Goal: Check status: Check status

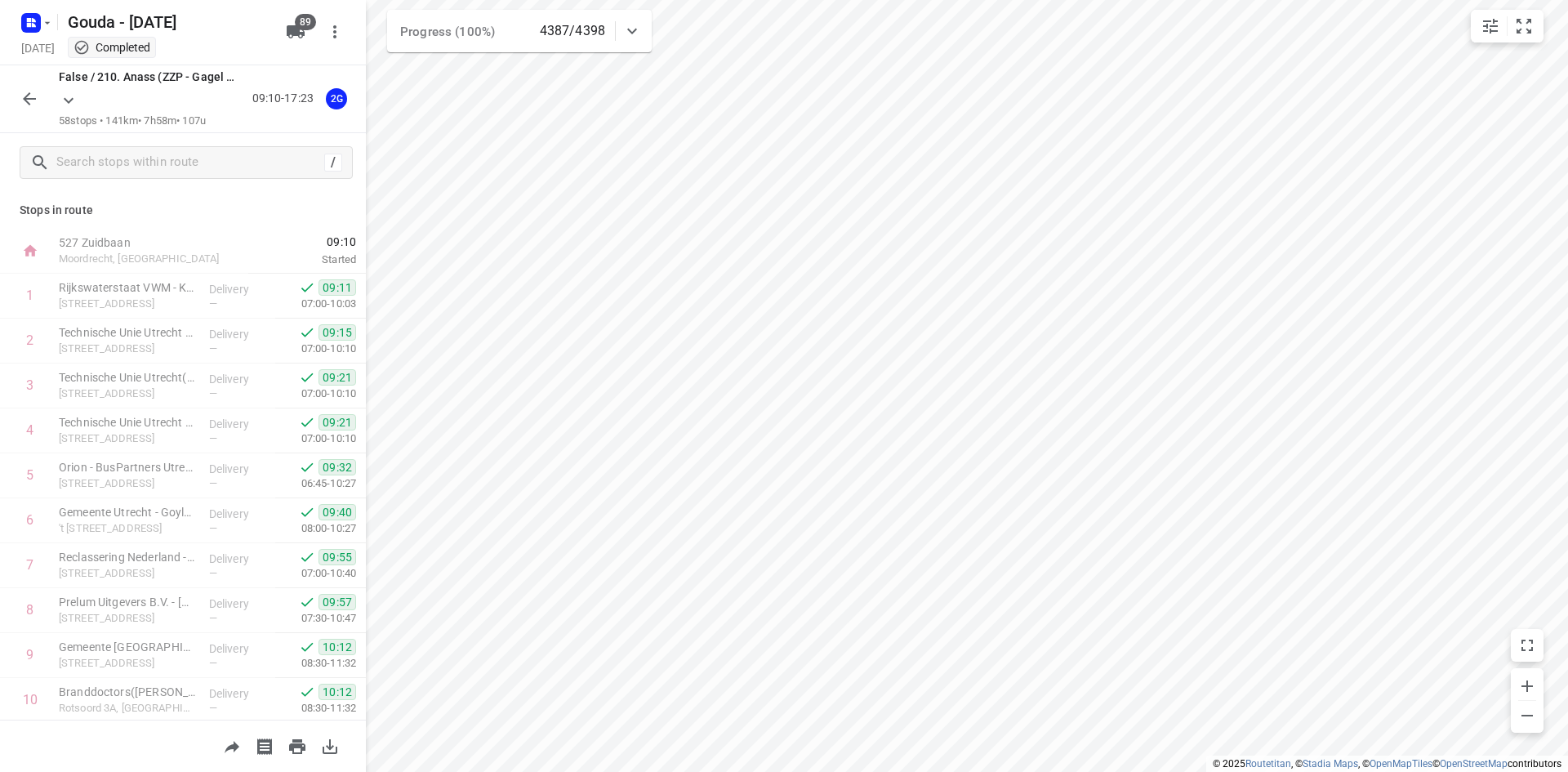
scroll to position [2205, 0]
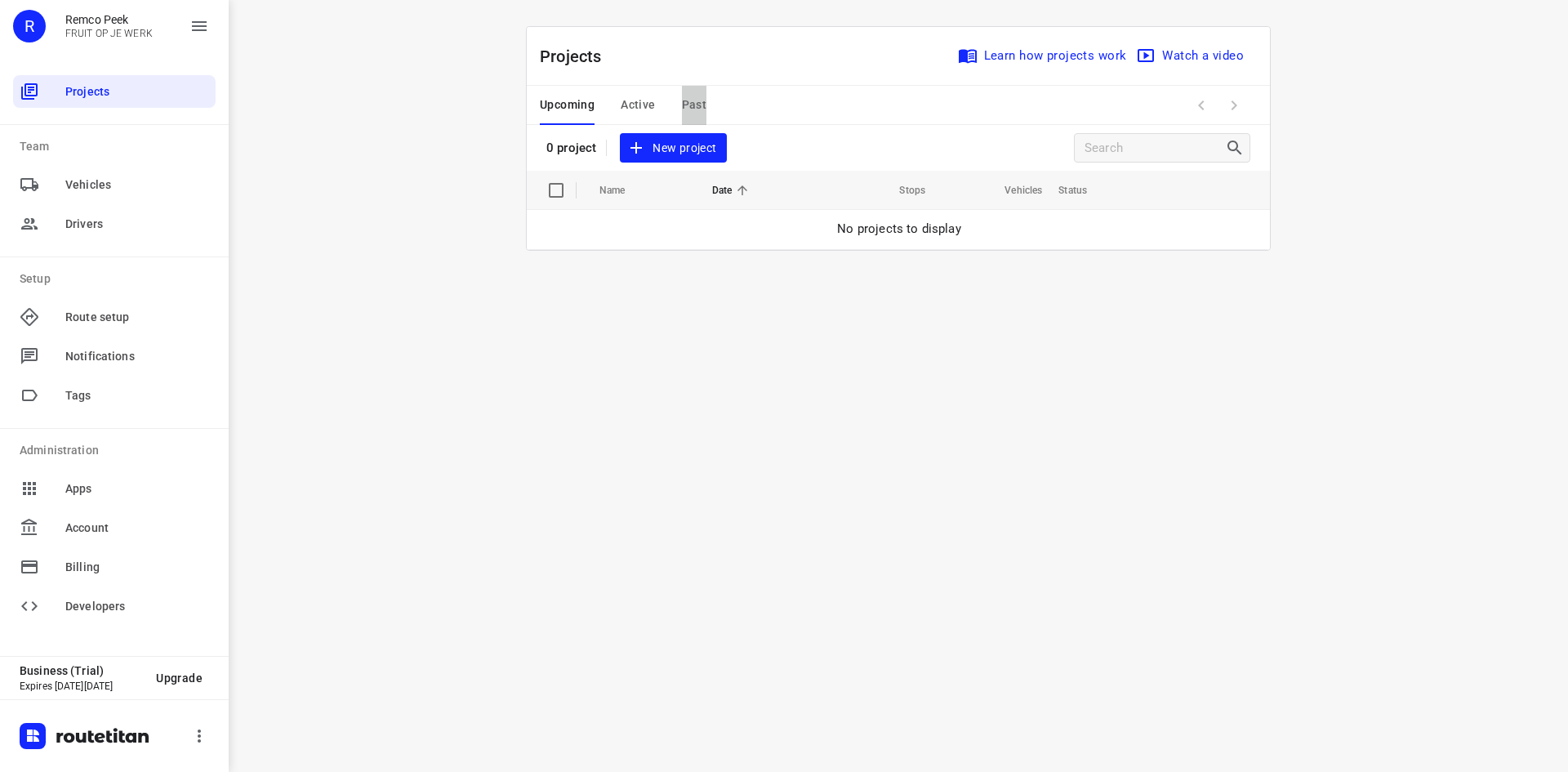
click at [695, 107] on span "Past" at bounding box center [694, 105] width 26 height 20
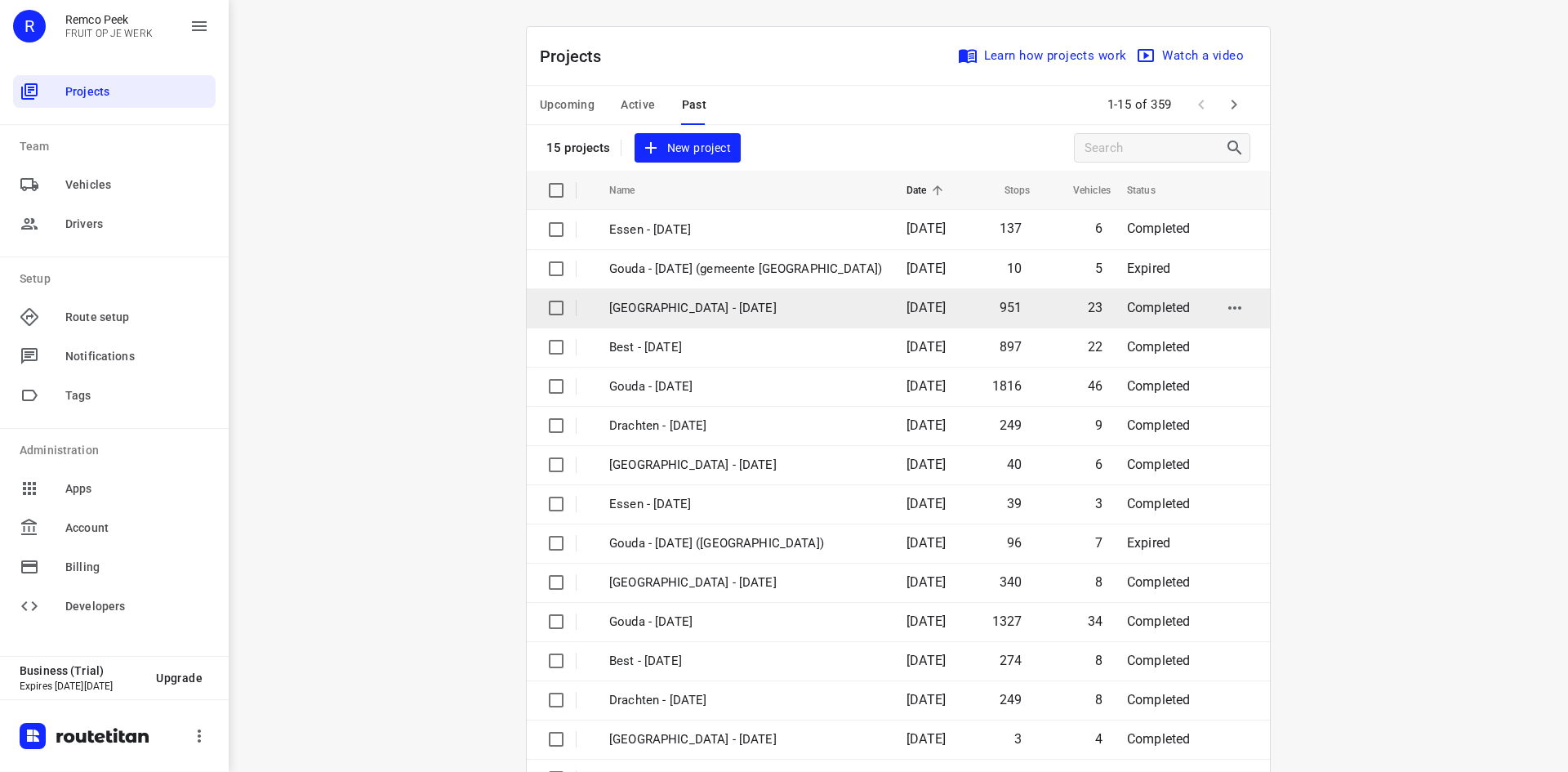
click at [898, 297] on td "[DATE]" at bounding box center [929, 308] width 70 height 40
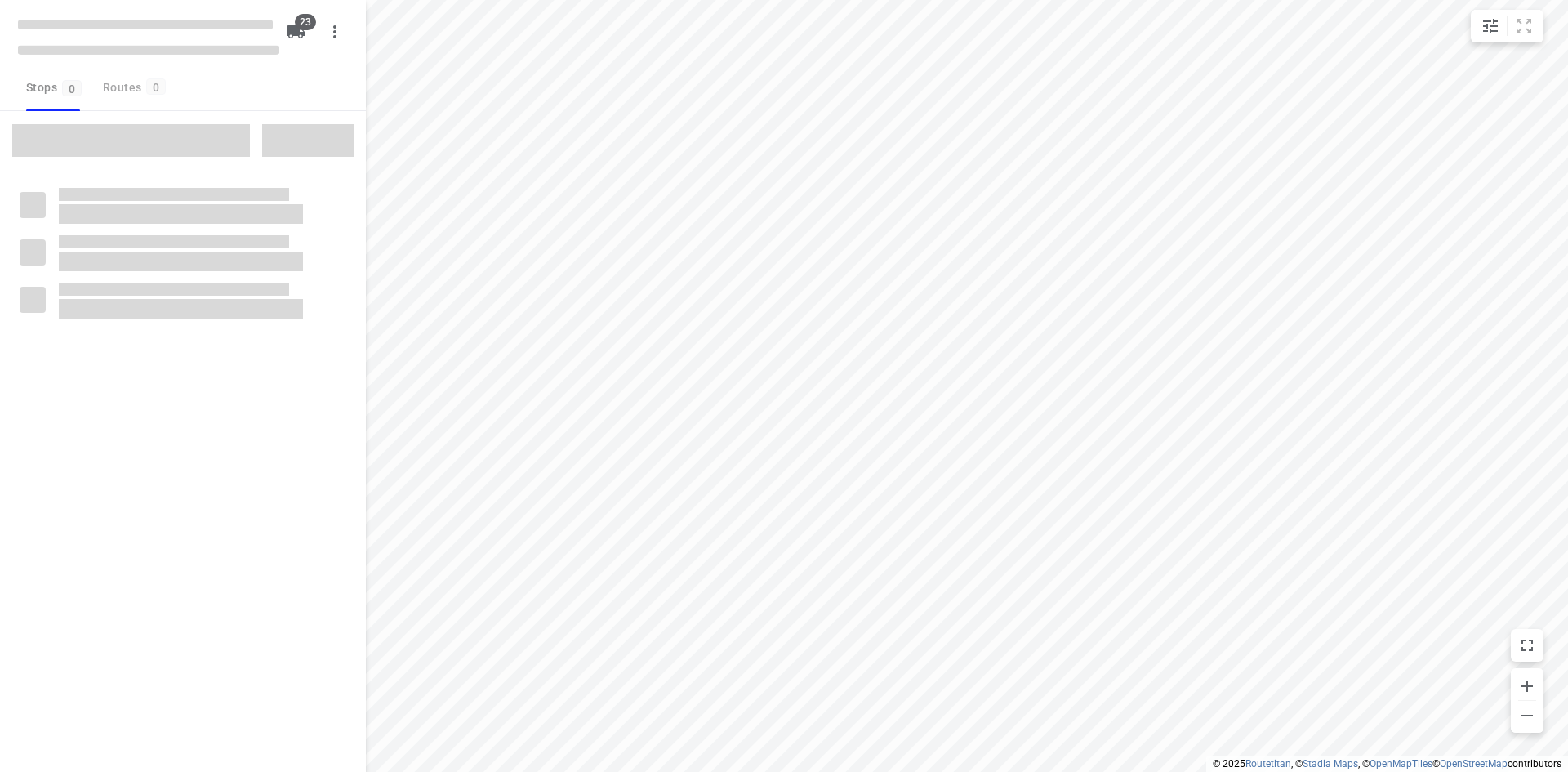
type input "distance"
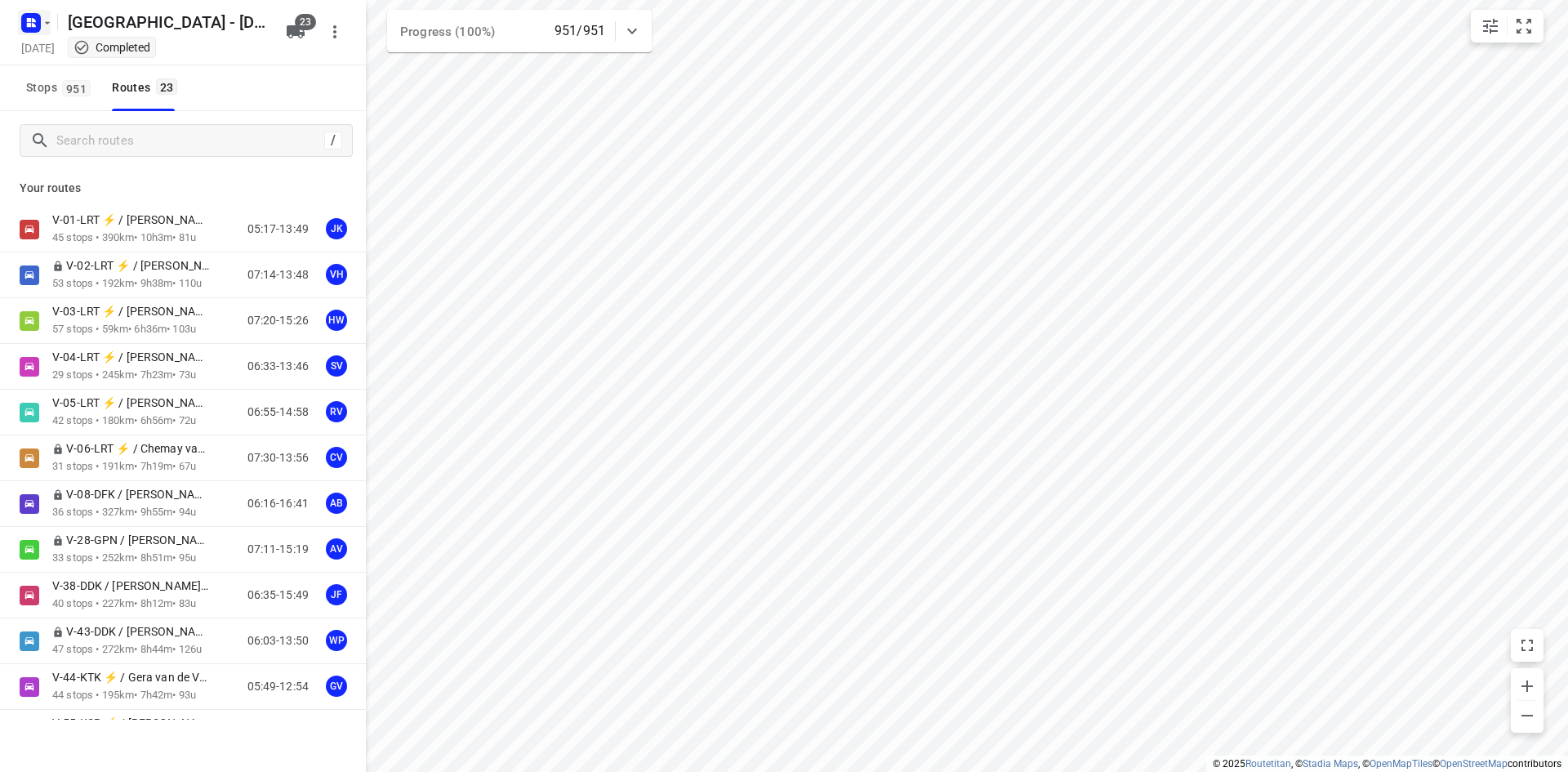
click at [27, 23] on icon "button" at bounding box center [28, 25] width 4 height 4
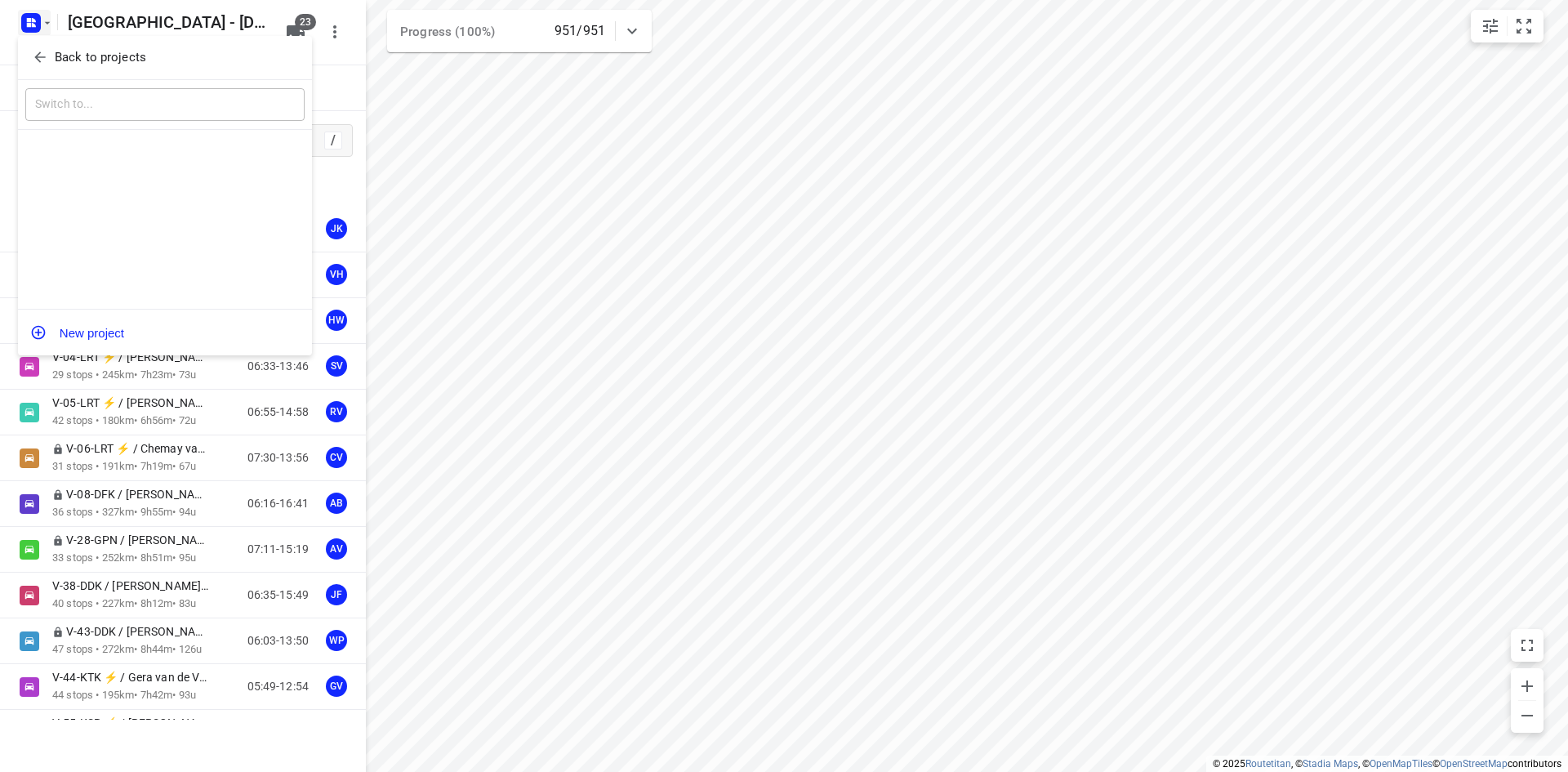
click at [110, 62] on p "Back to projects" at bounding box center [101, 57] width 92 height 18
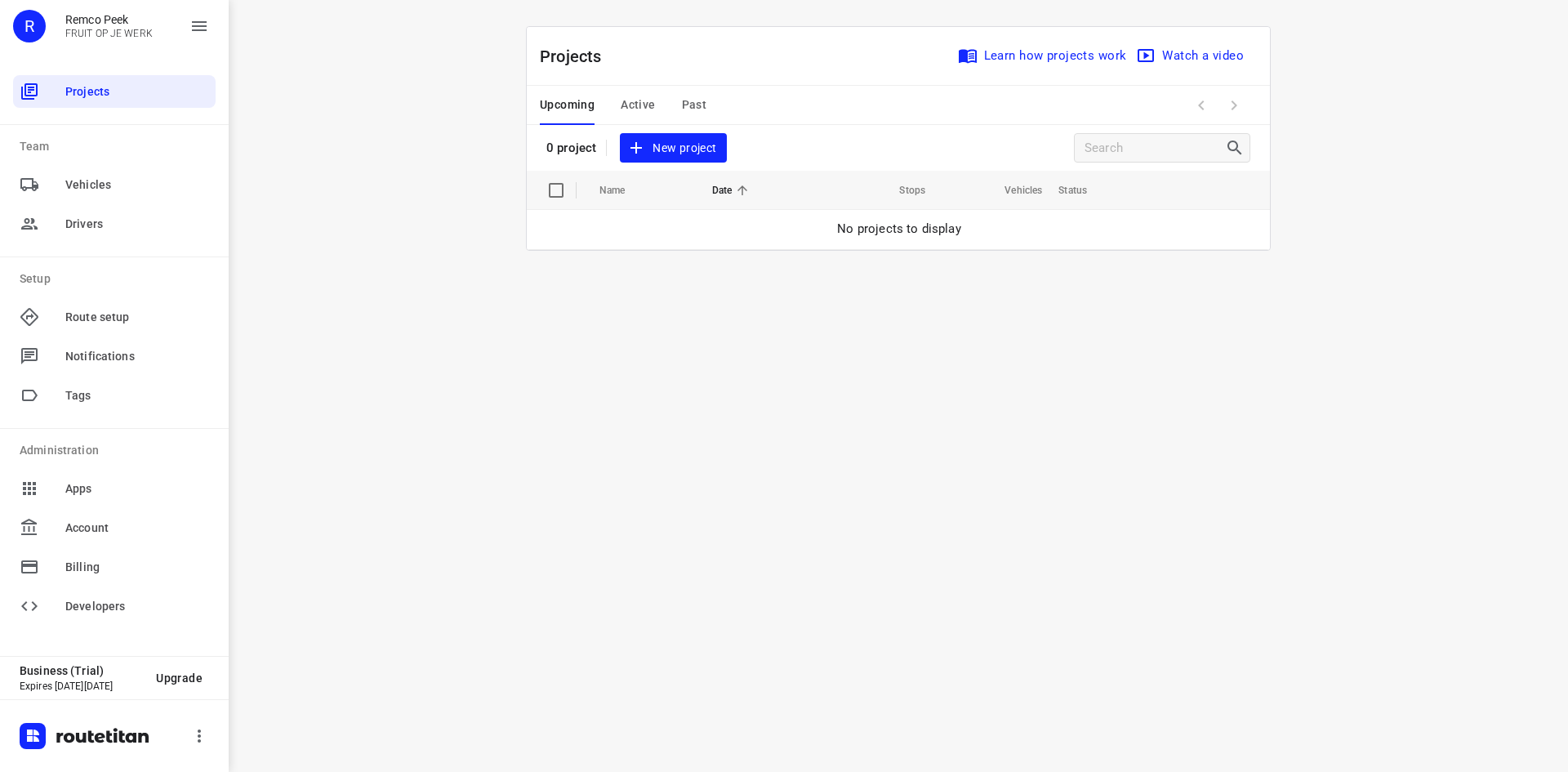
click at [693, 99] on span "Past" at bounding box center [694, 105] width 26 height 20
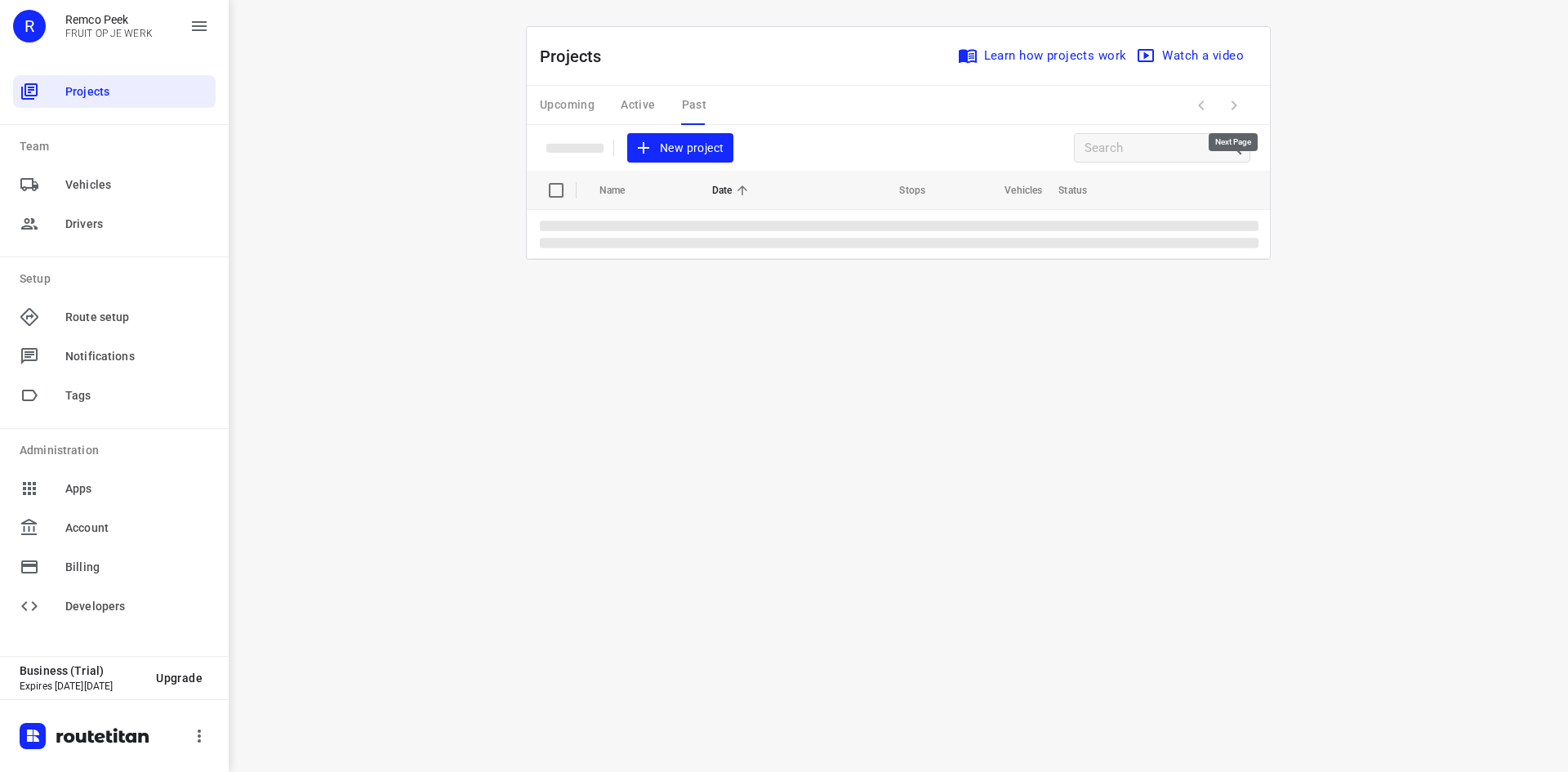
click at [1240, 117] on span at bounding box center [1234, 106] width 33 height 33
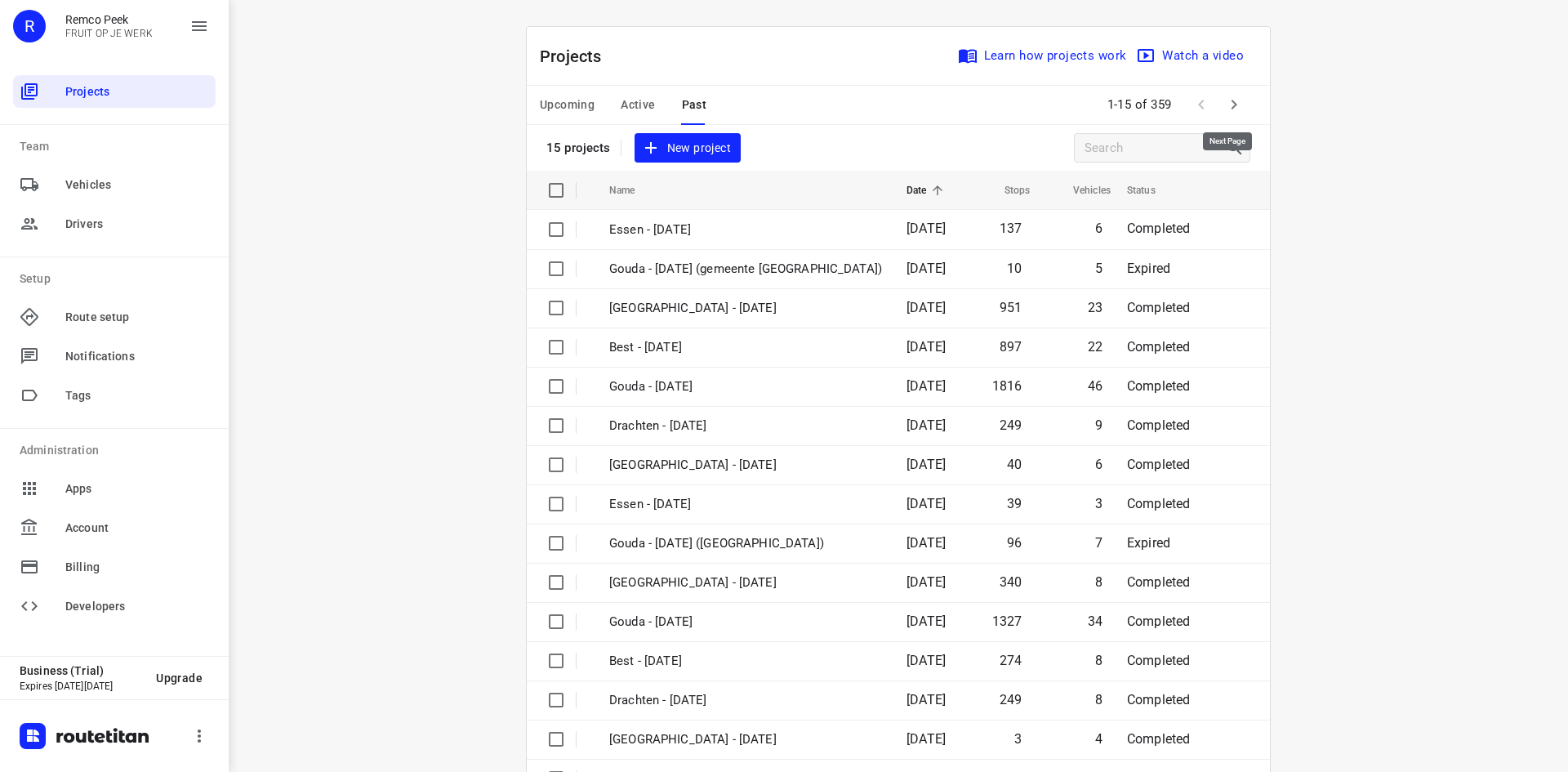
click at [1239, 115] on button "button" at bounding box center [1234, 105] width 33 height 33
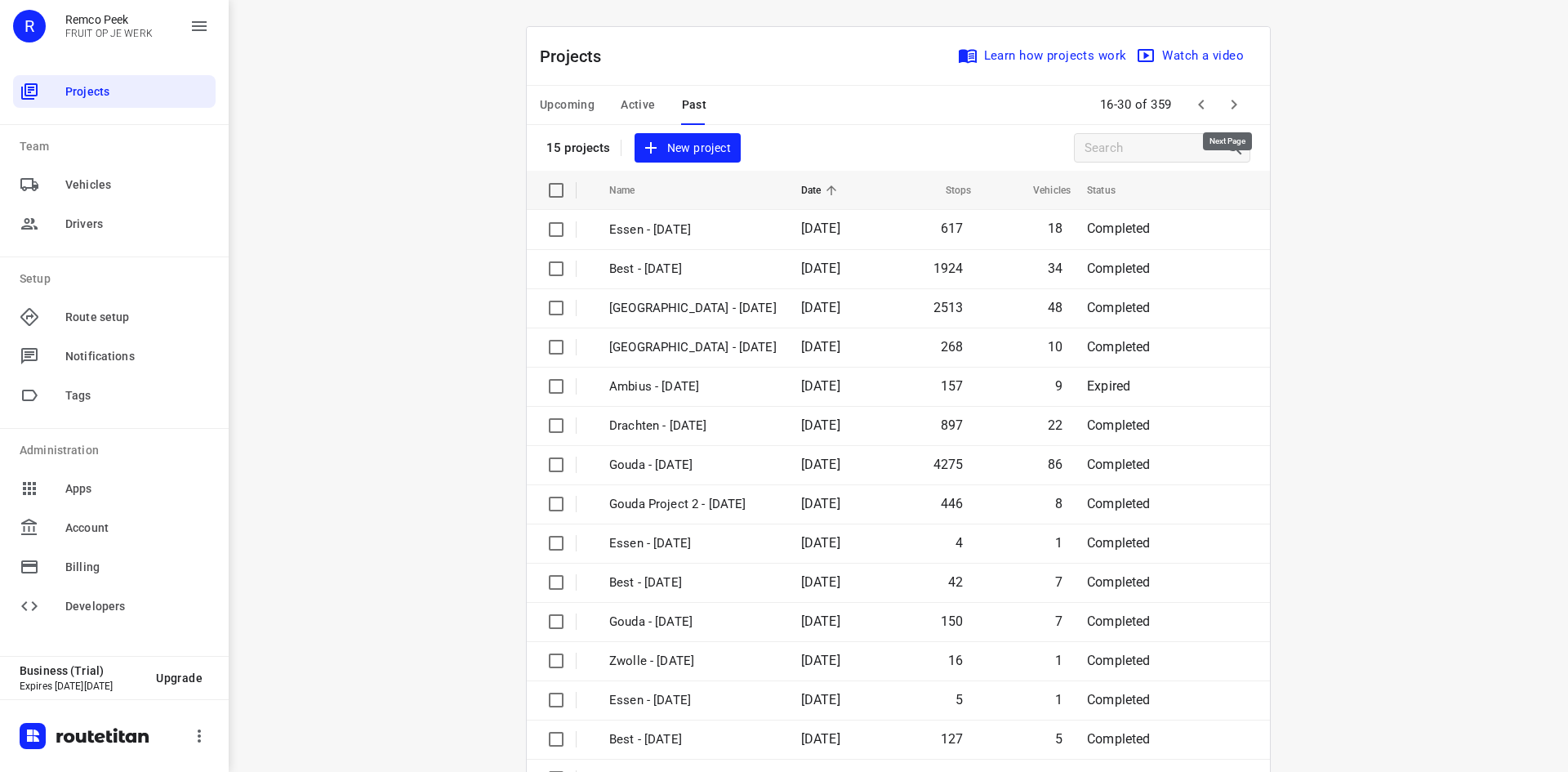
click at [1217, 111] on button "button" at bounding box center [1234, 105] width 33 height 33
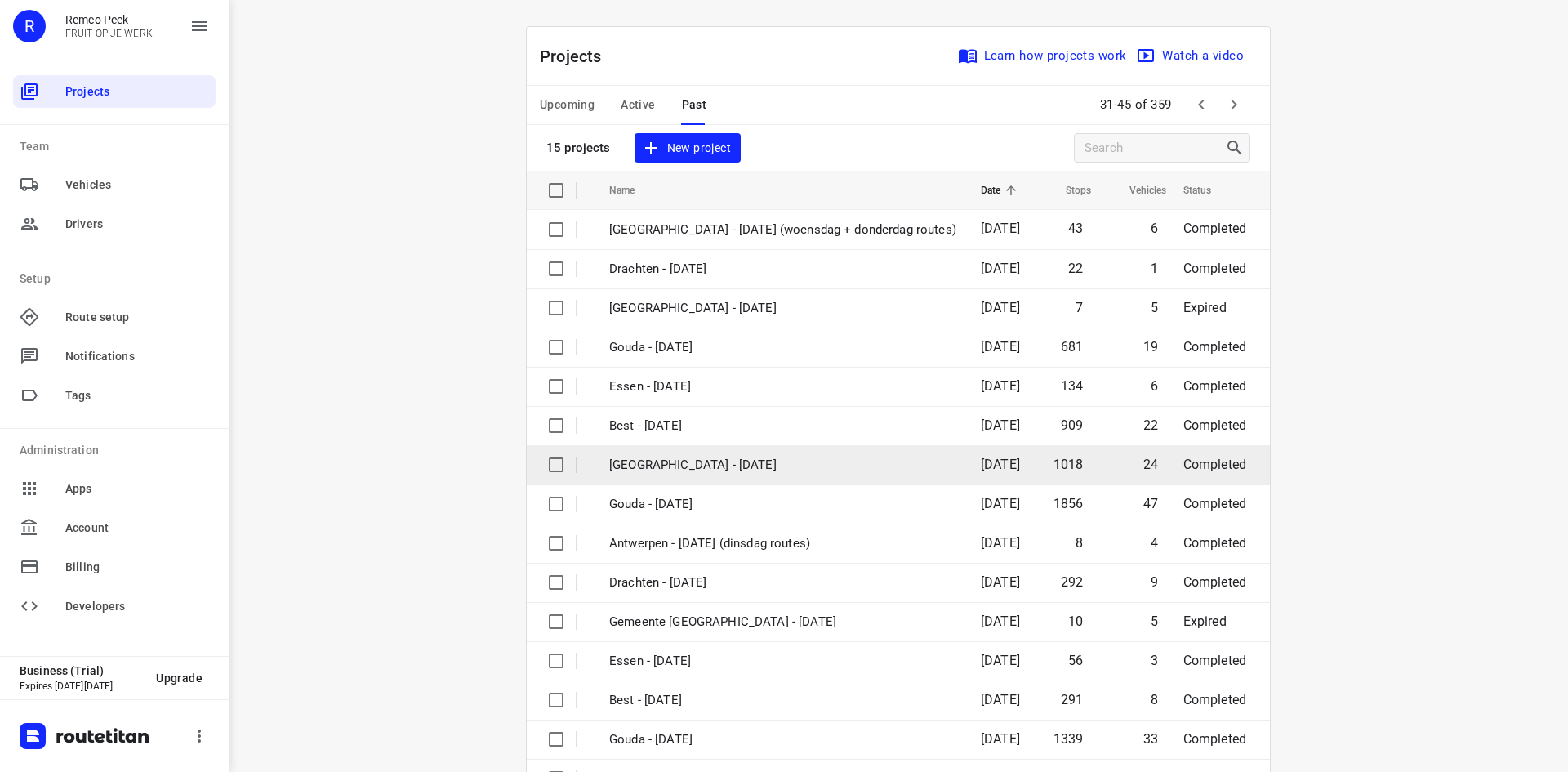
click at [967, 477] on td "[DATE]" at bounding box center [998, 465] width 63 height 40
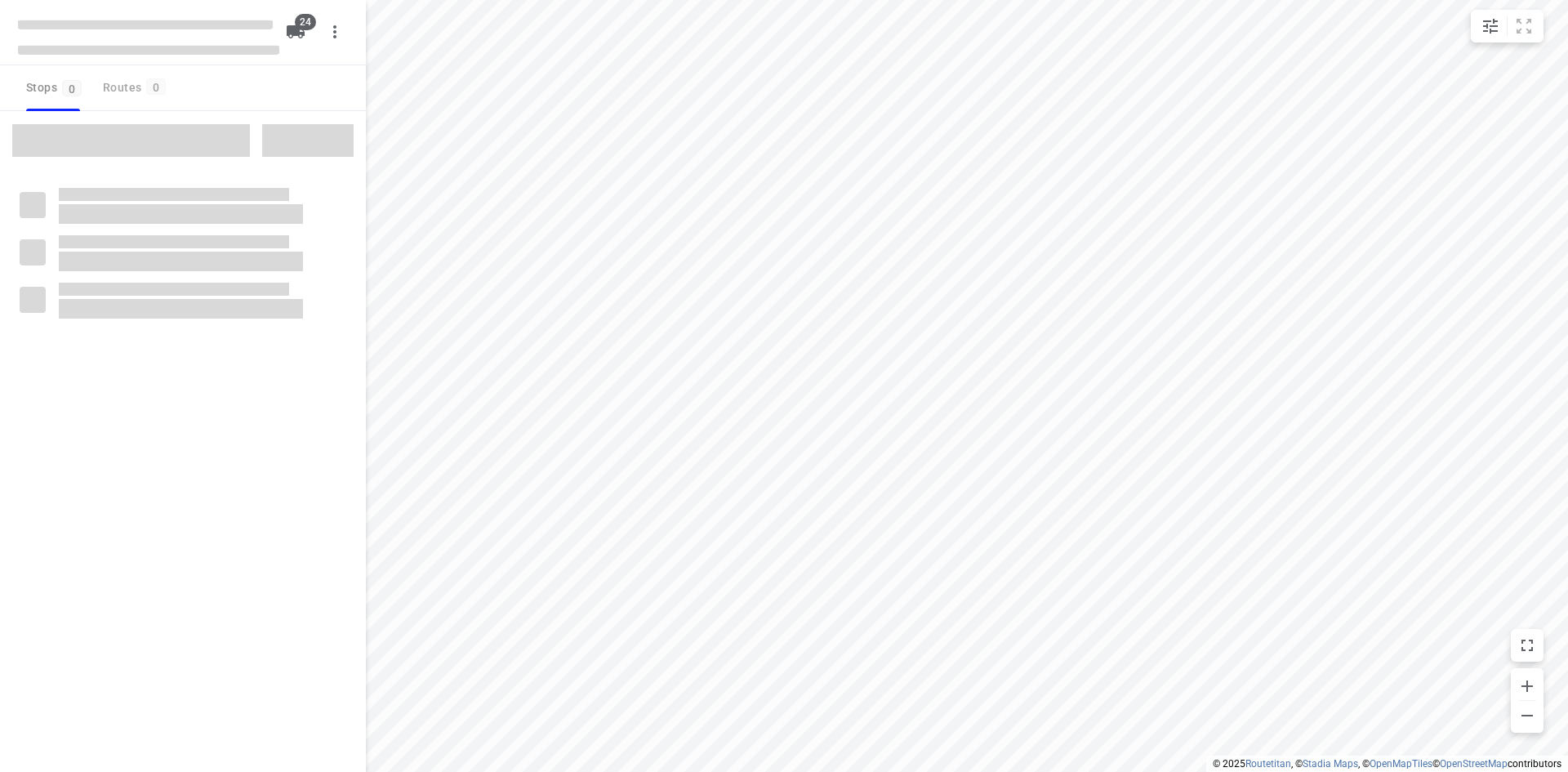
type input "distance"
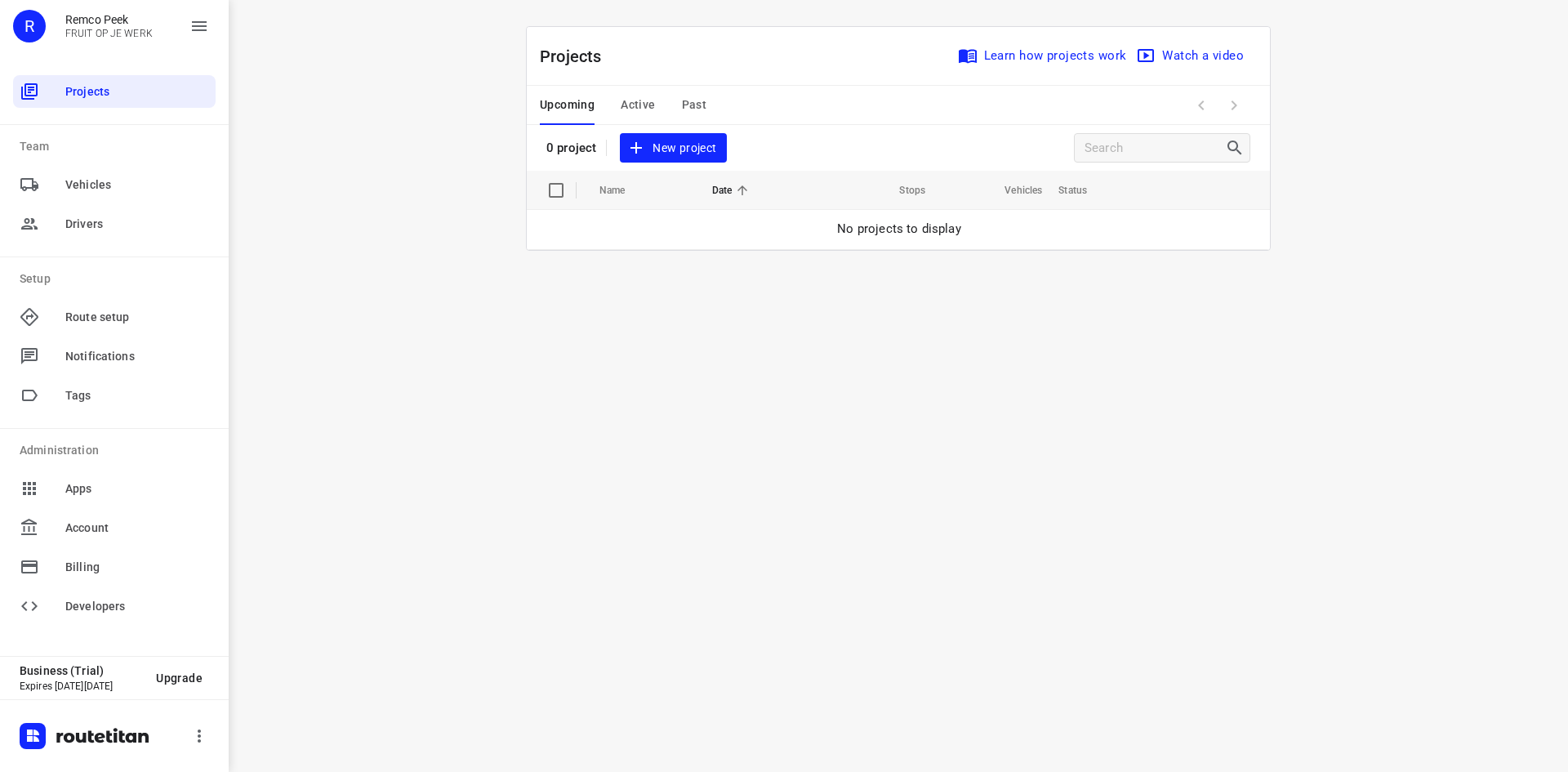
click at [1339, 48] on div "i © 2025 Routetitan , © Stadia Maps , © OpenMapTiles © OpenStreetMap contributo…" at bounding box center [898, 386] width 1339 height 772
click at [709, 94] on div "Upcoming Active Past" at bounding box center [637, 105] width 193 height 40
click at [701, 98] on span "Past" at bounding box center [694, 105] width 26 height 20
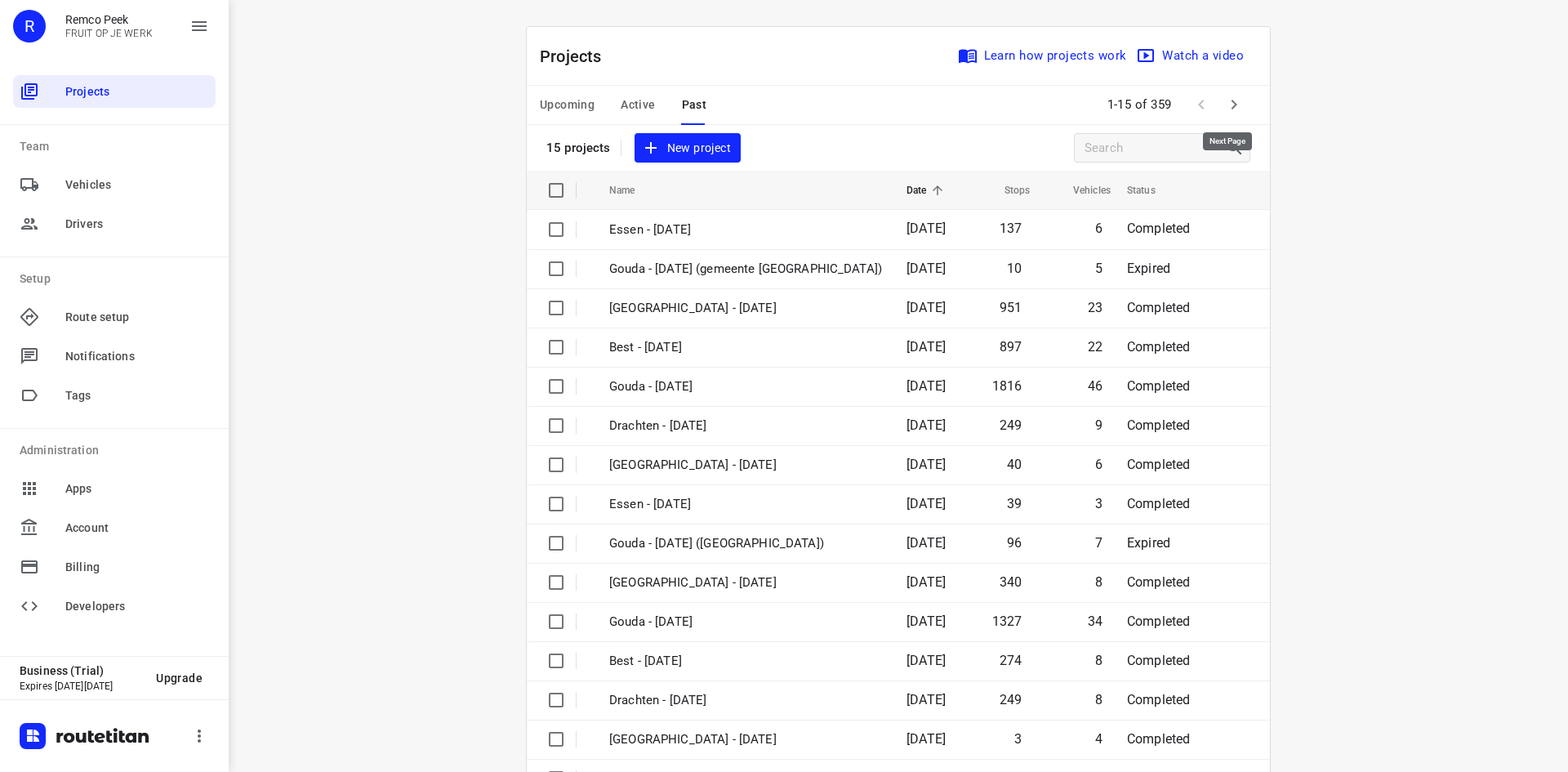
click at [1232, 112] on icon "button" at bounding box center [1234, 104] width 19 height 19
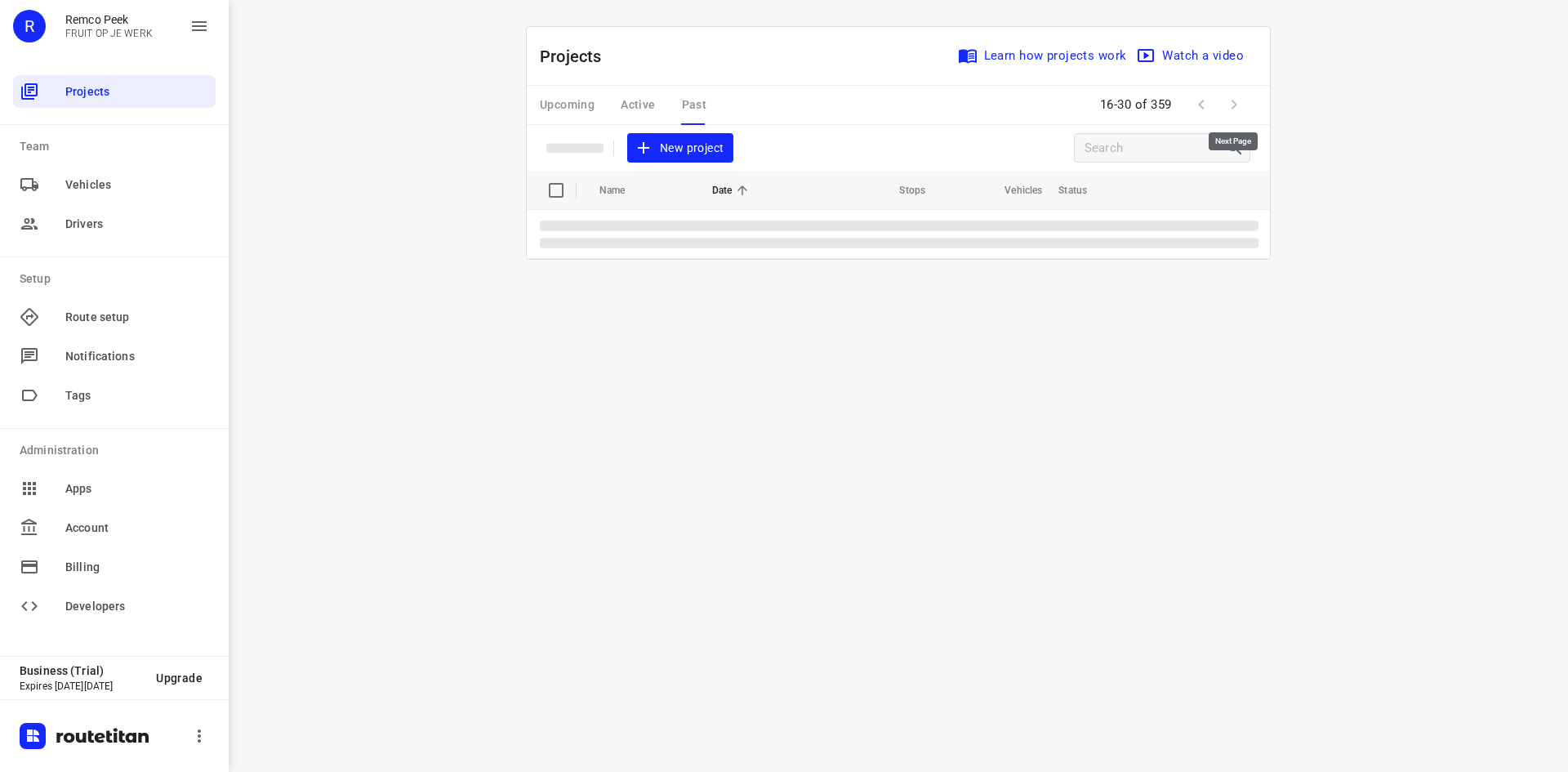
click at [1232, 112] on span at bounding box center [1234, 105] width 33 height 33
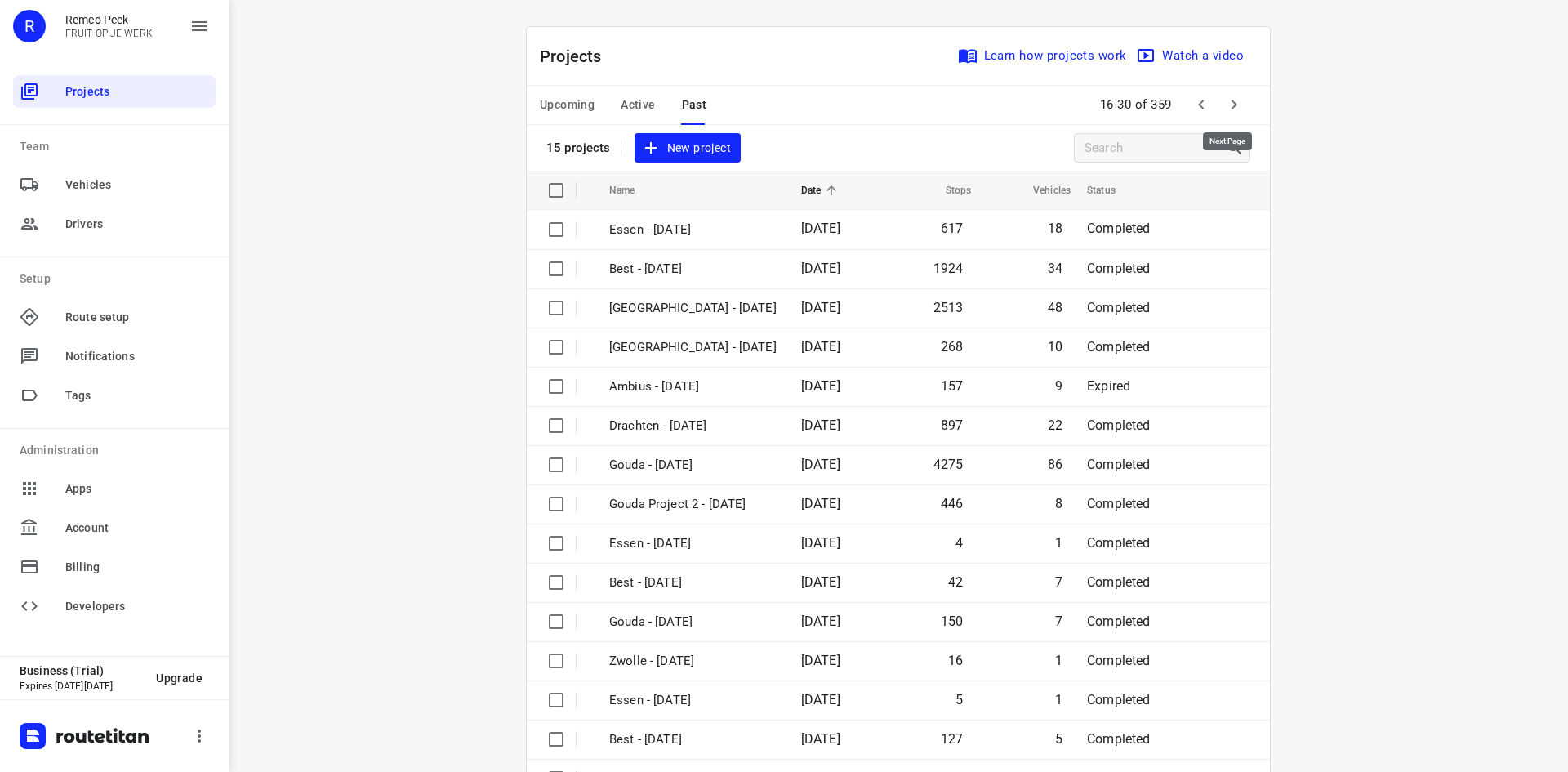
click at [1232, 112] on icon "button" at bounding box center [1234, 104] width 19 height 19
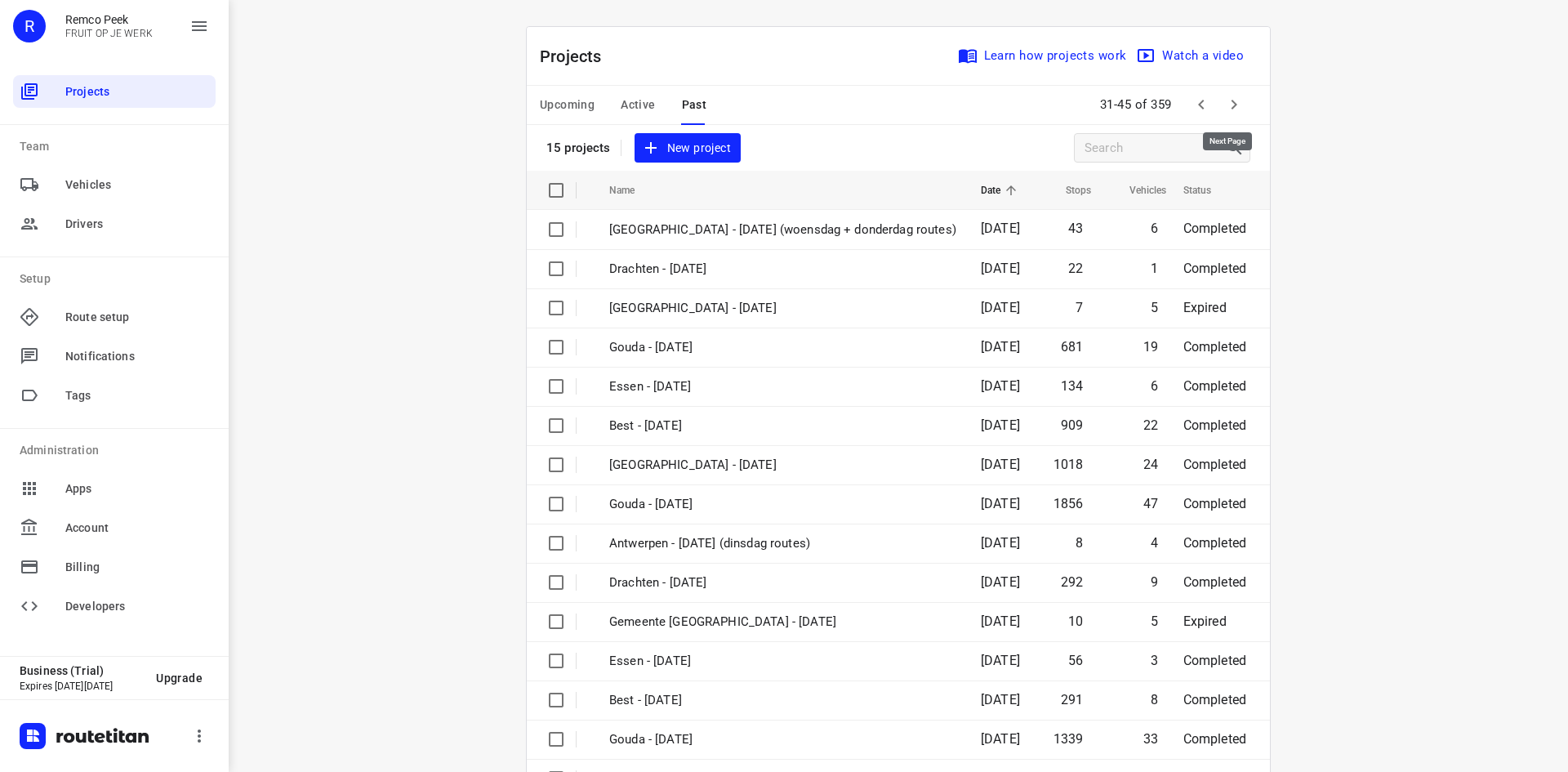
click at [1232, 112] on icon "button" at bounding box center [1234, 104] width 19 height 19
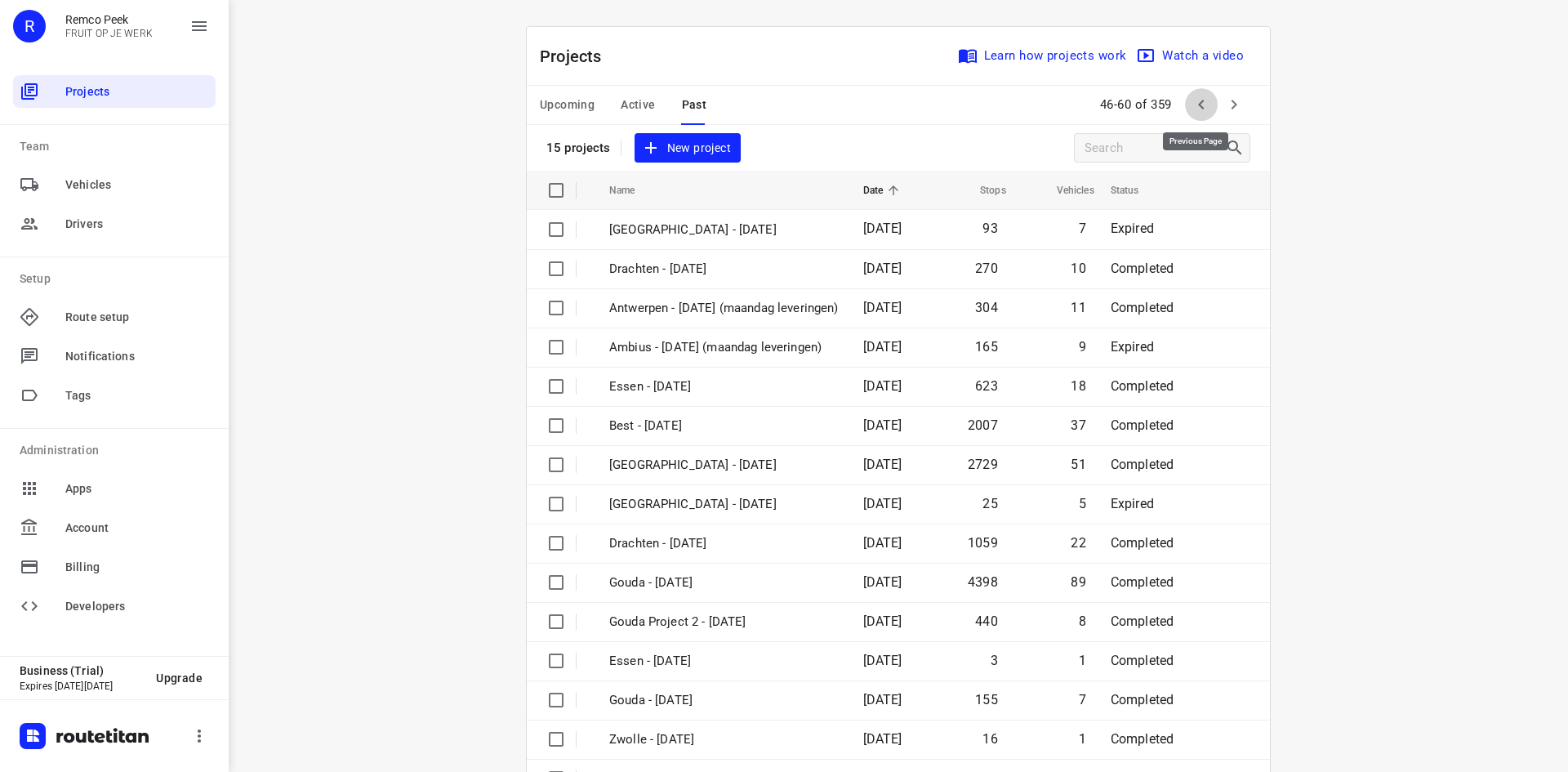
click at [1200, 106] on icon "button" at bounding box center [1201, 104] width 19 height 19
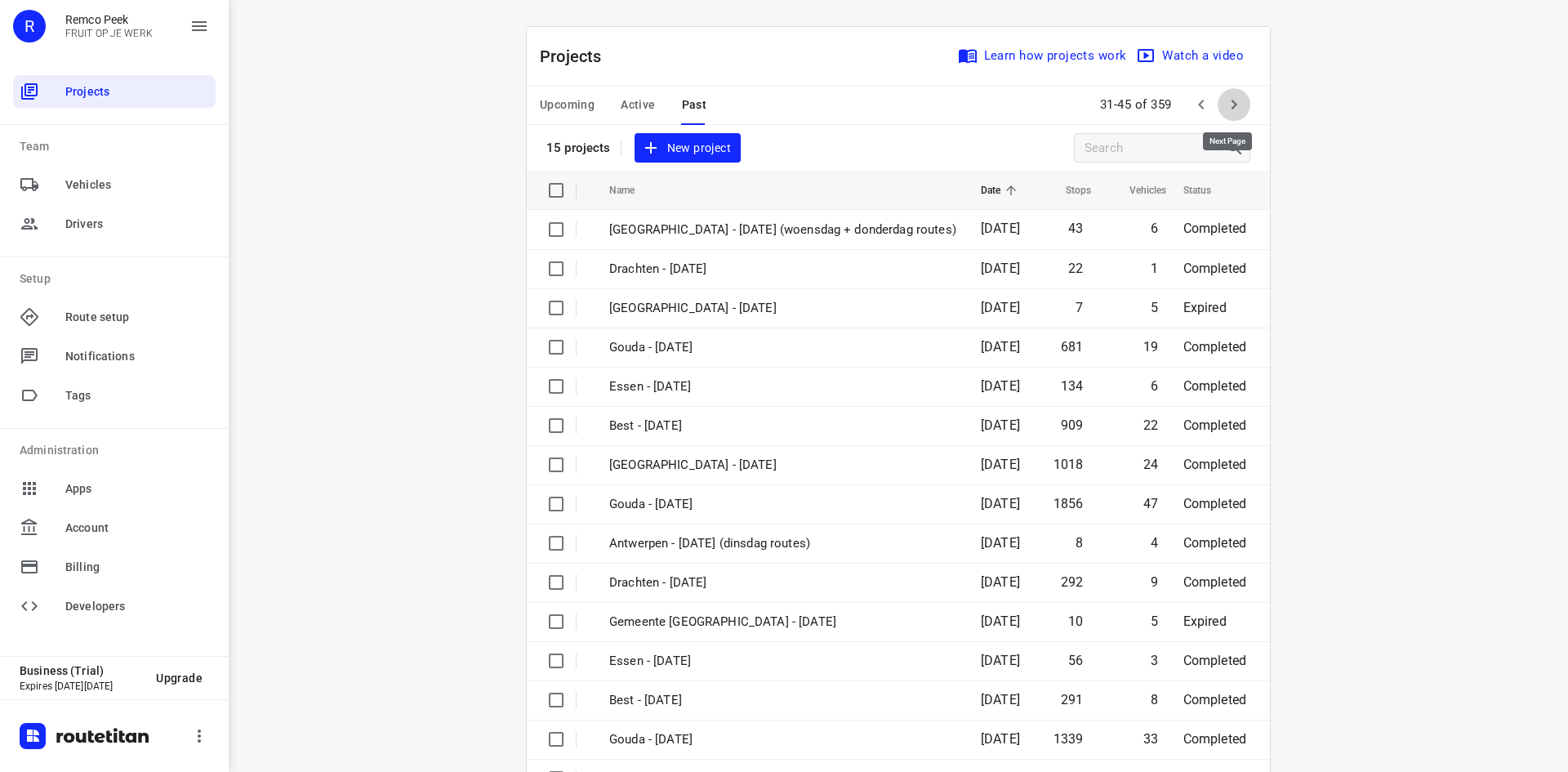
click at [1242, 104] on button "button" at bounding box center [1234, 105] width 33 height 33
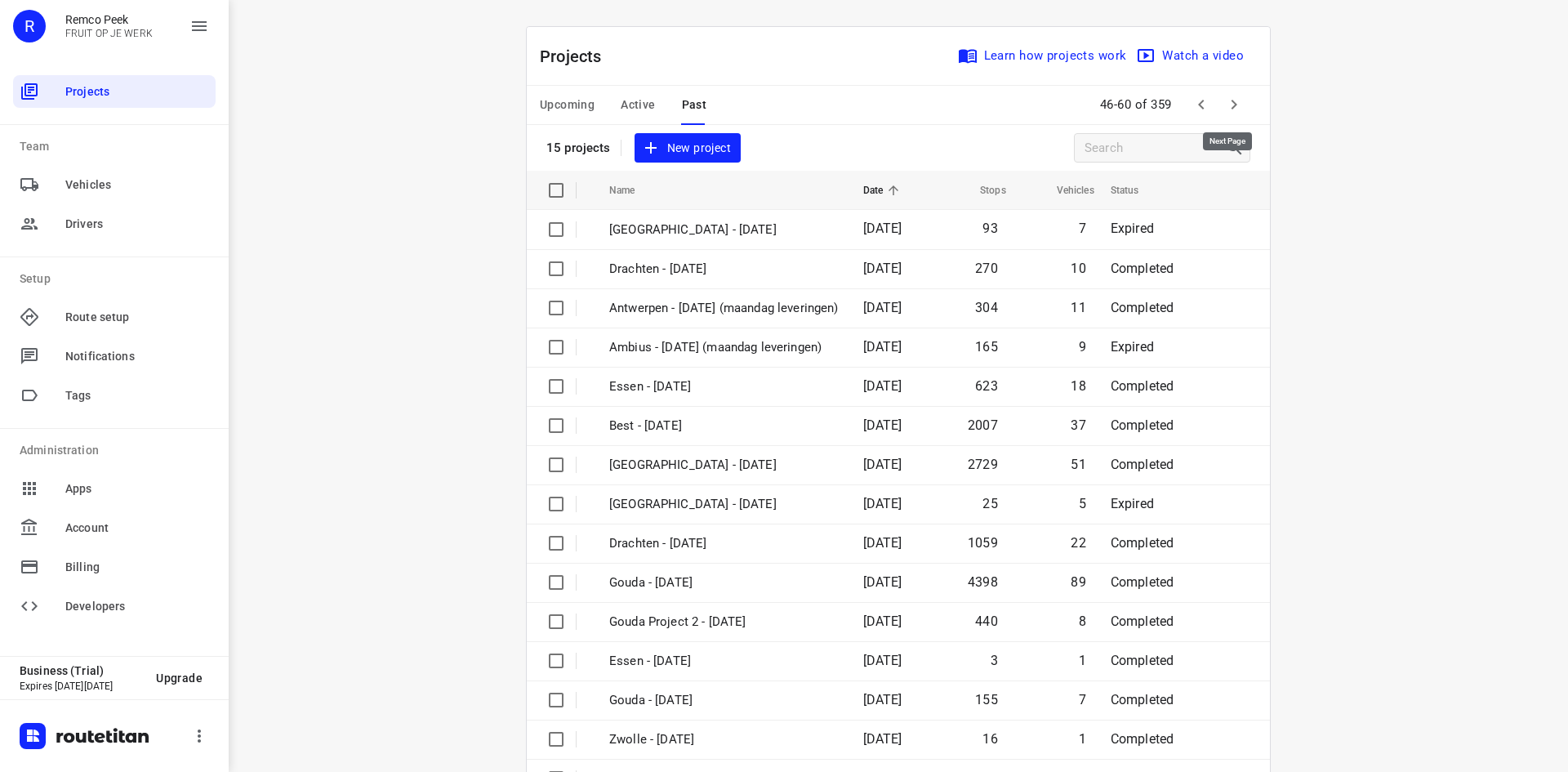
click at [1242, 104] on button "button" at bounding box center [1234, 105] width 33 height 33
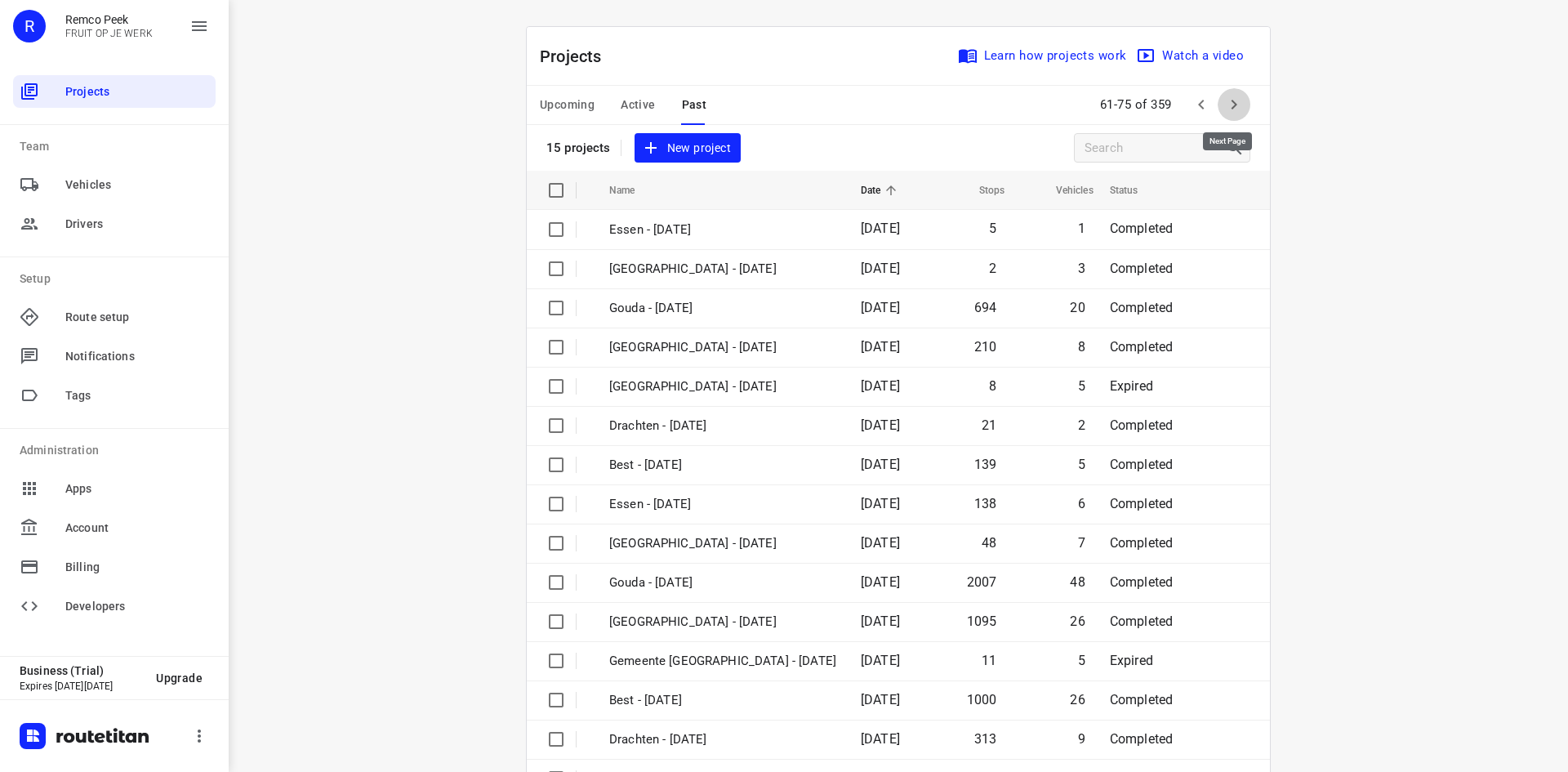
click at [1235, 109] on icon "button" at bounding box center [1234, 104] width 19 height 19
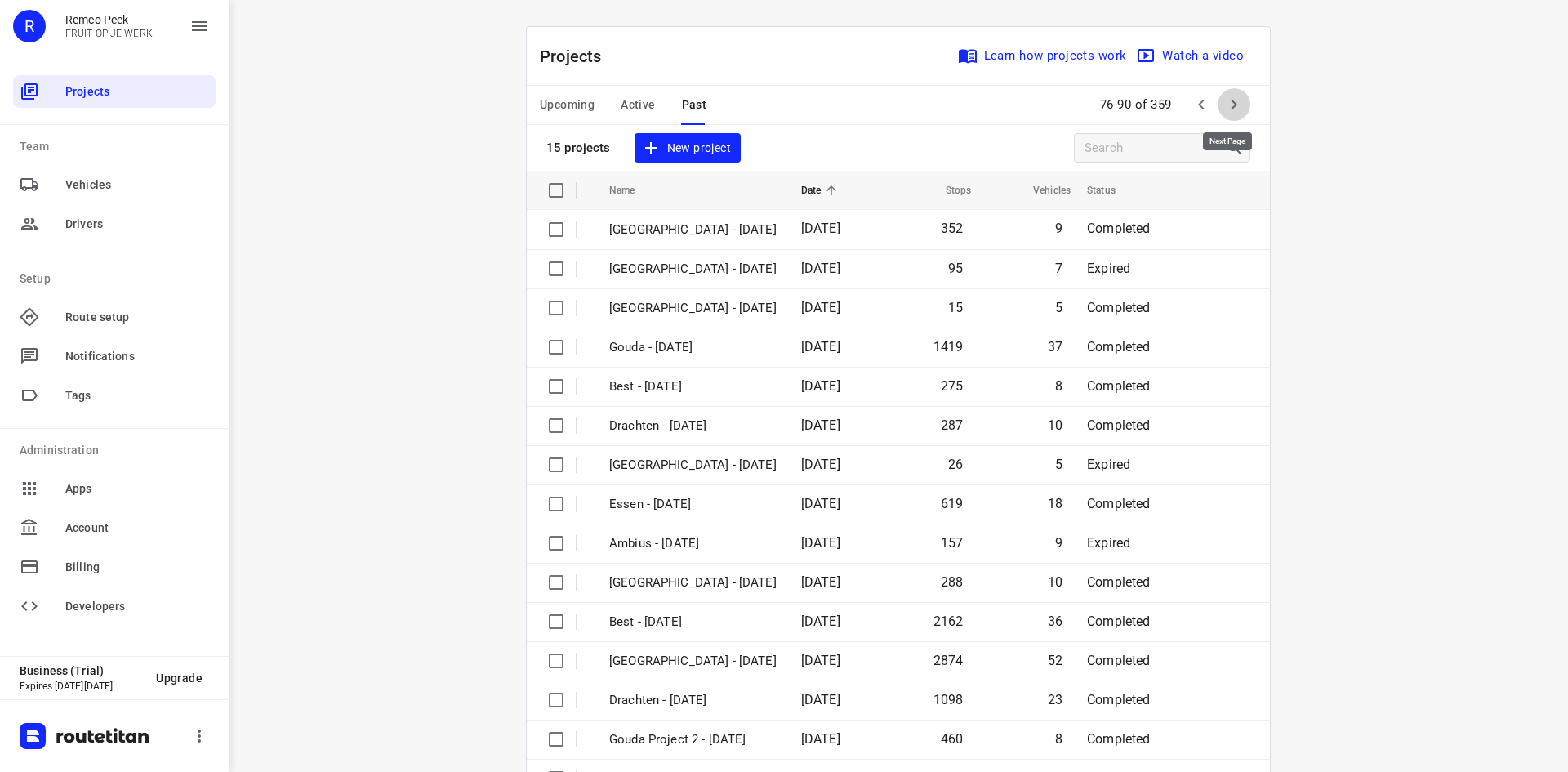
click at [1235, 109] on icon "button" at bounding box center [1234, 104] width 19 height 19
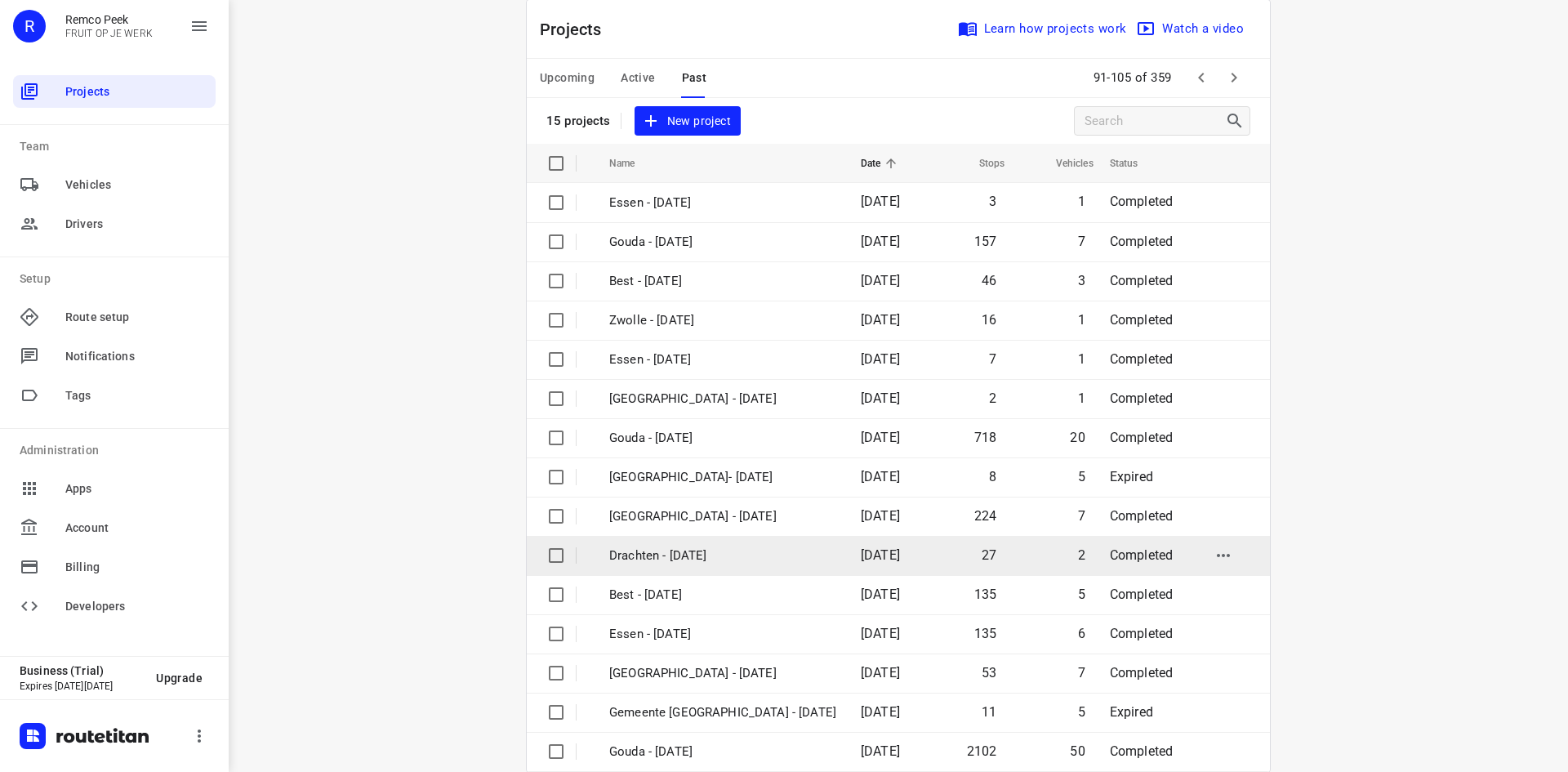
scroll to position [54, 0]
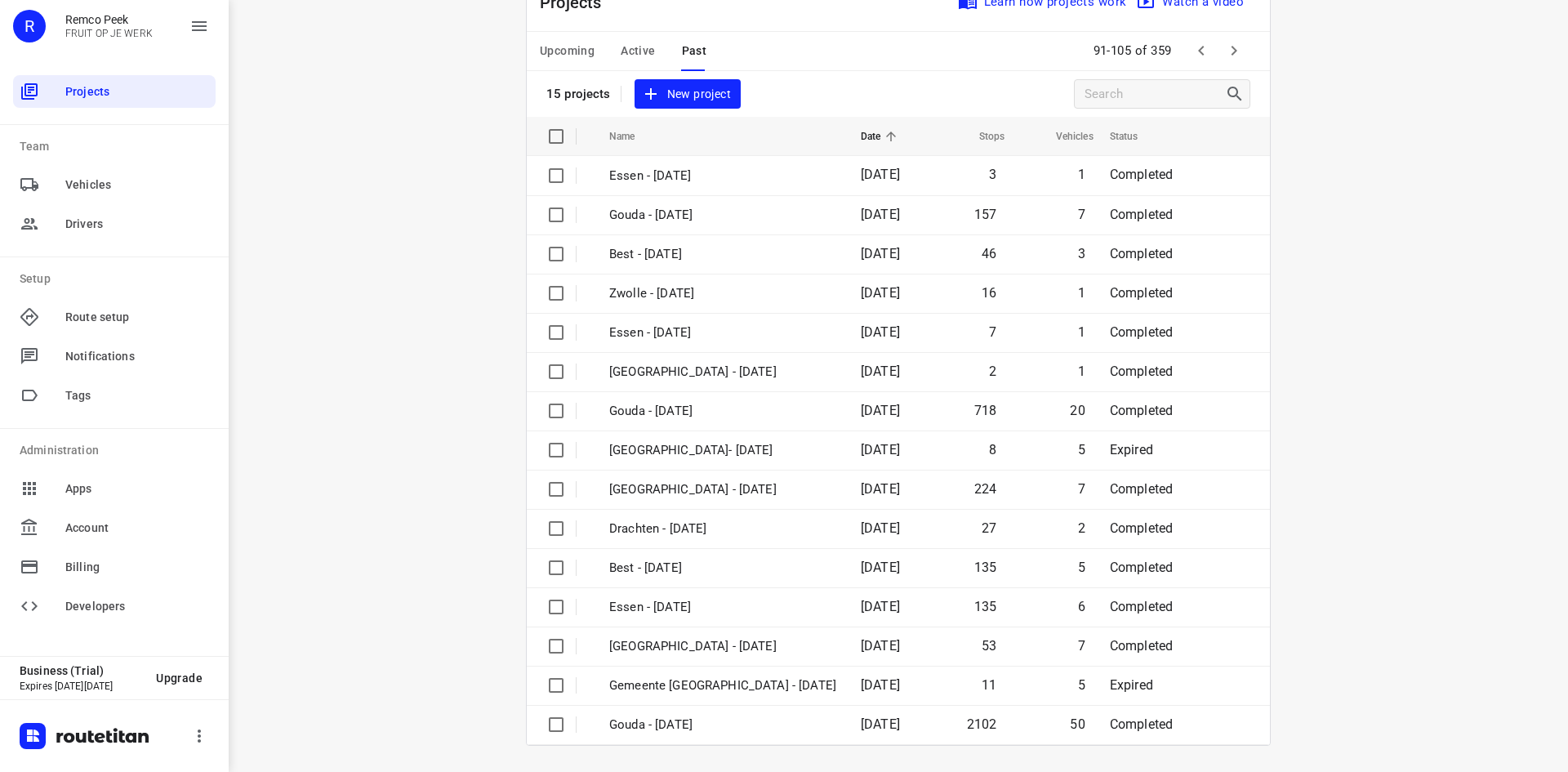
click at [1237, 50] on icon "button" at bounding box center [1234, 50] width 19 height 19
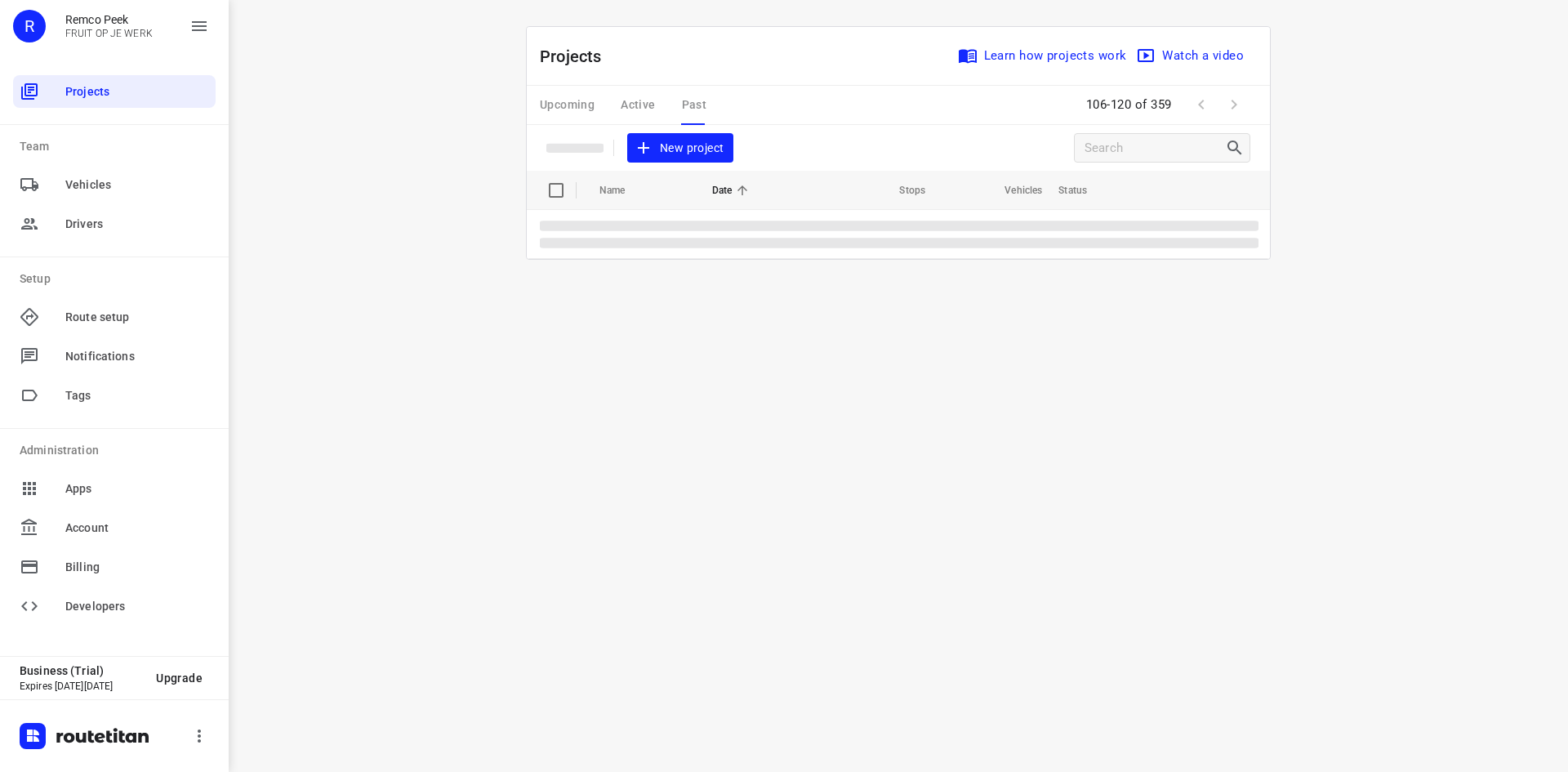
scroll to position [0, 0]
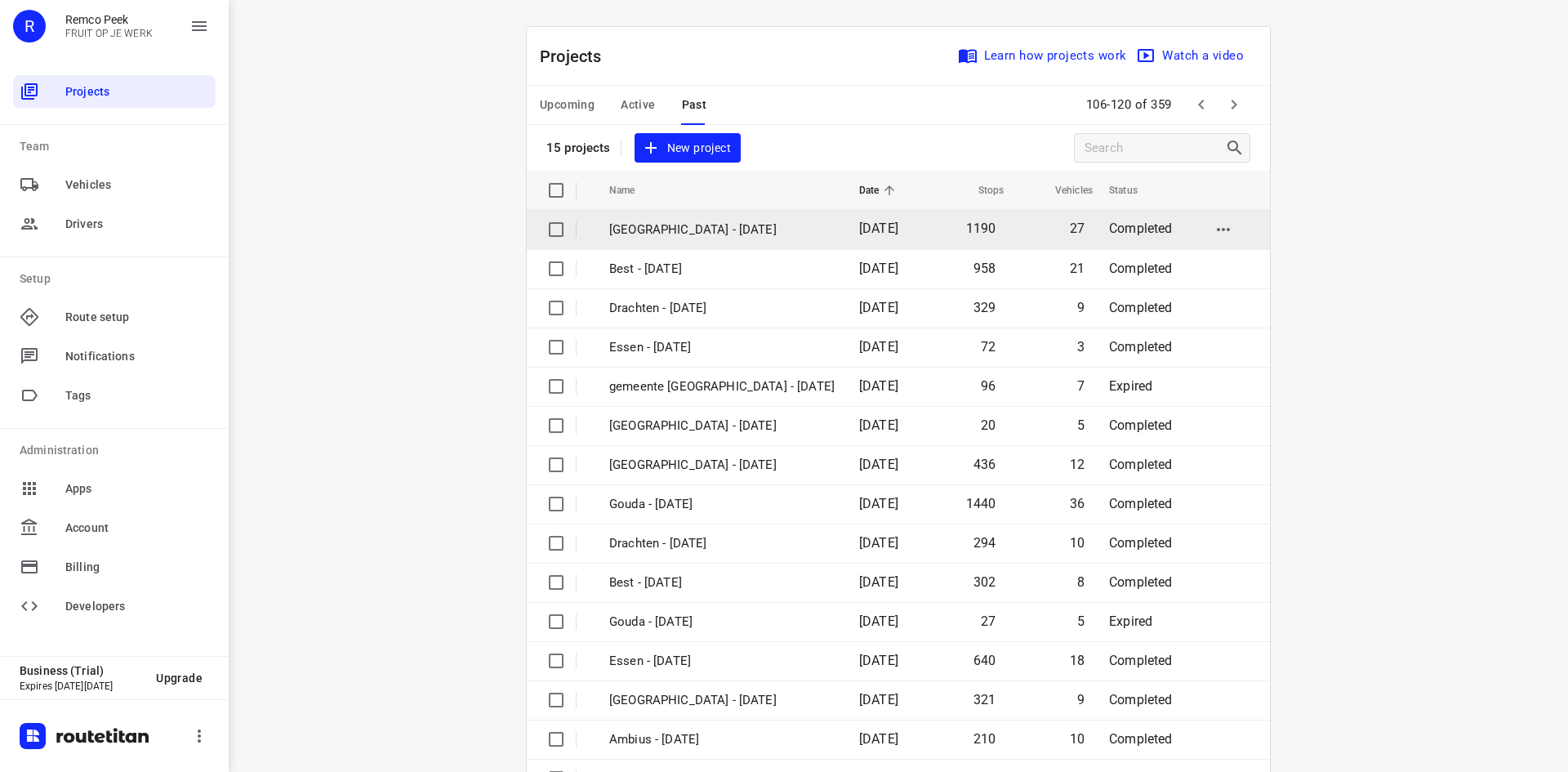
click at [859, 232] on span "[DATE]" at bounding box center [878, 228] width 39 height 16
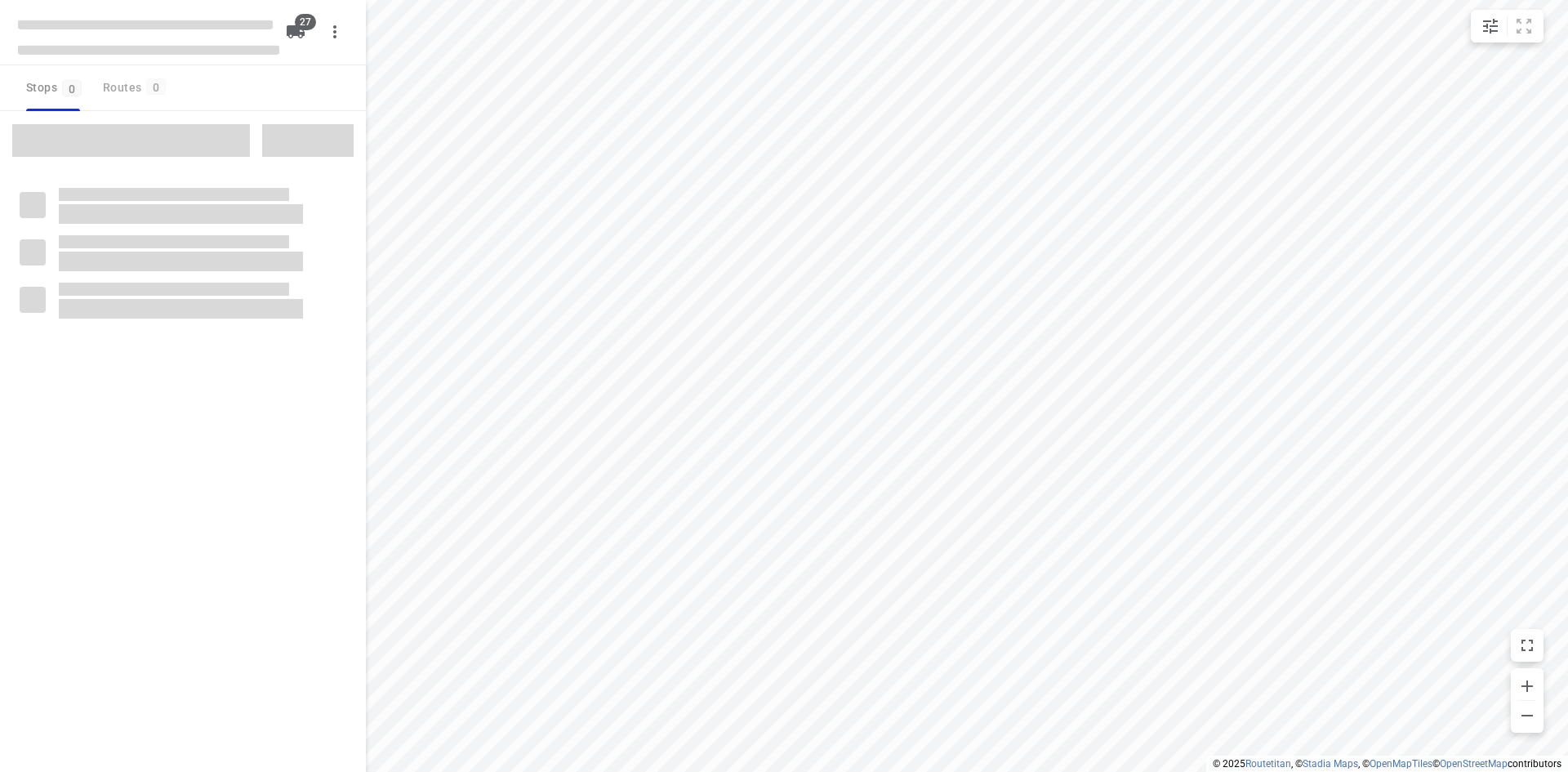
type input "distance"
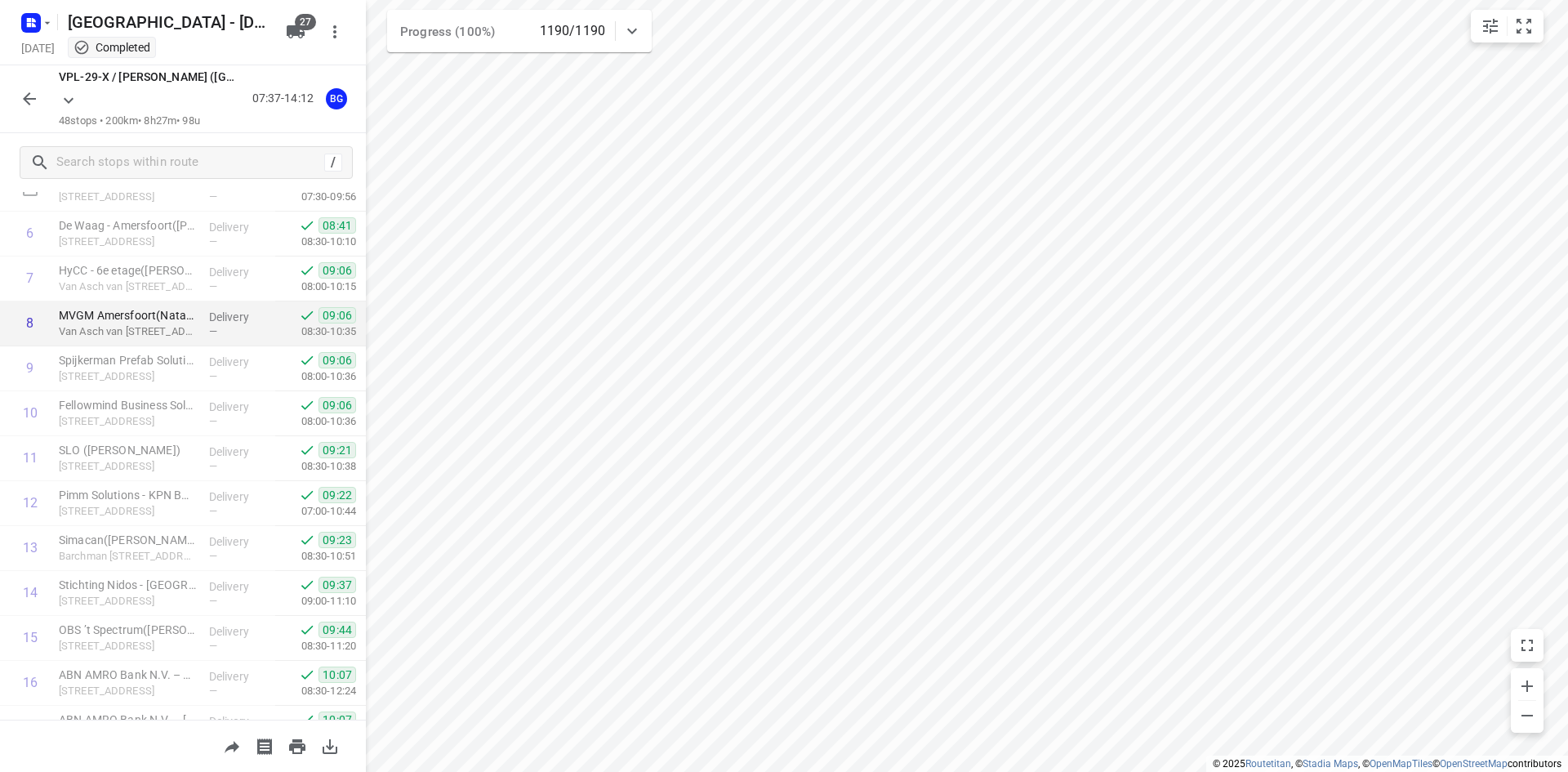
scroll to position [327, 0]
